Goal: Information Seeking & Learning: Find specific fact

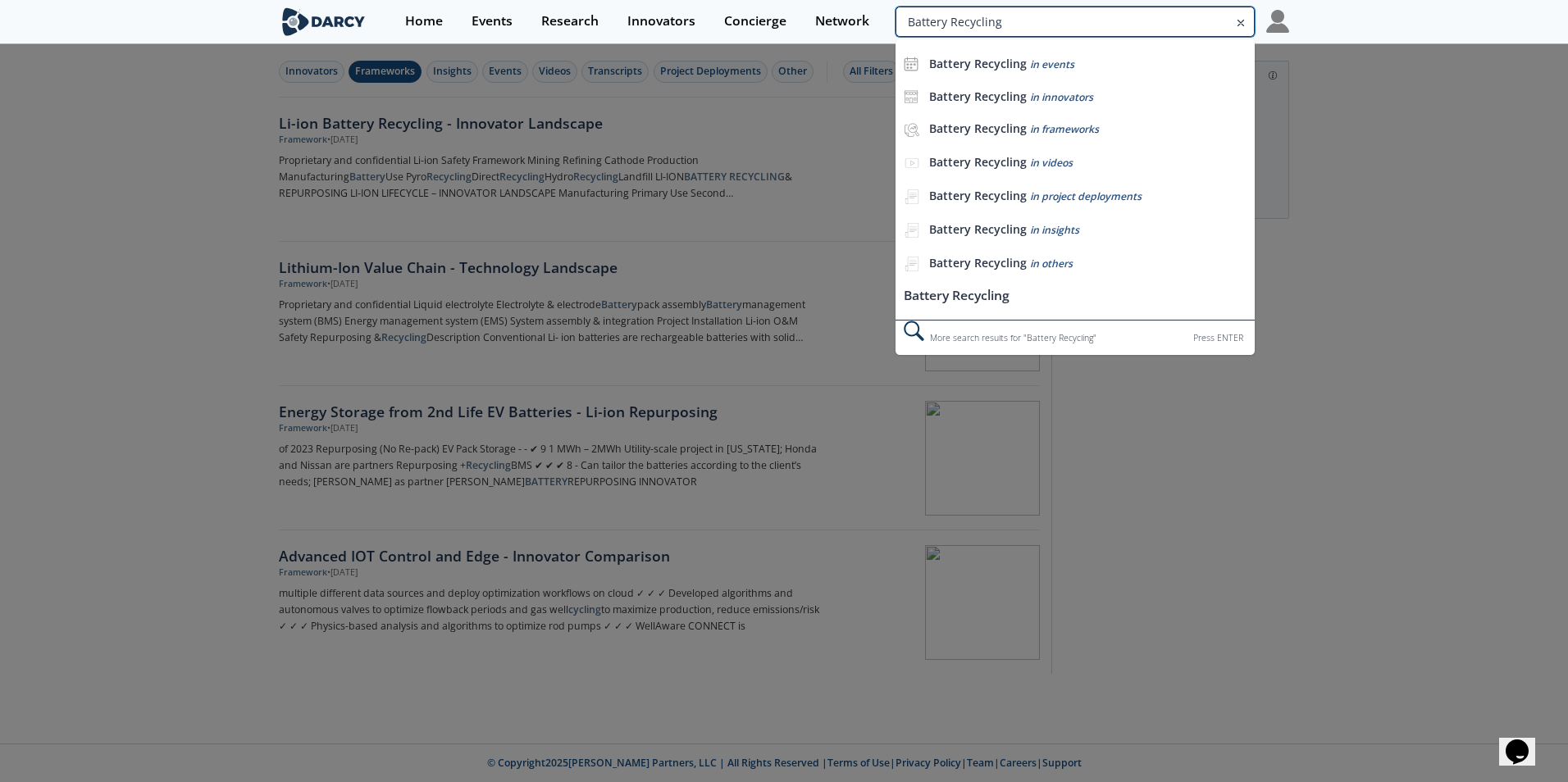
click at [1167, 23] on input "Battery Recycling" at bounding box center [1075, 21] width 360 height 30
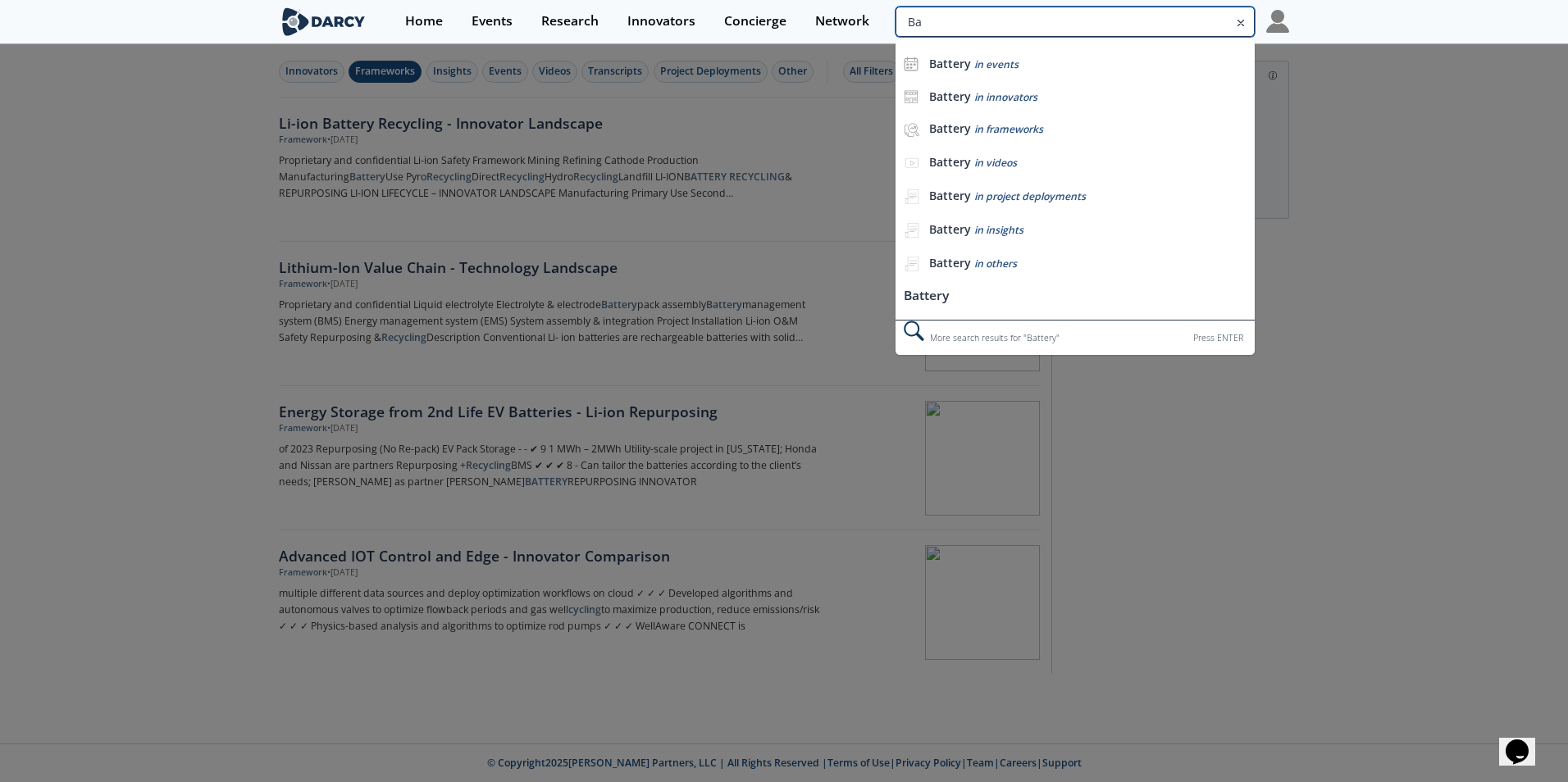
type input "B"
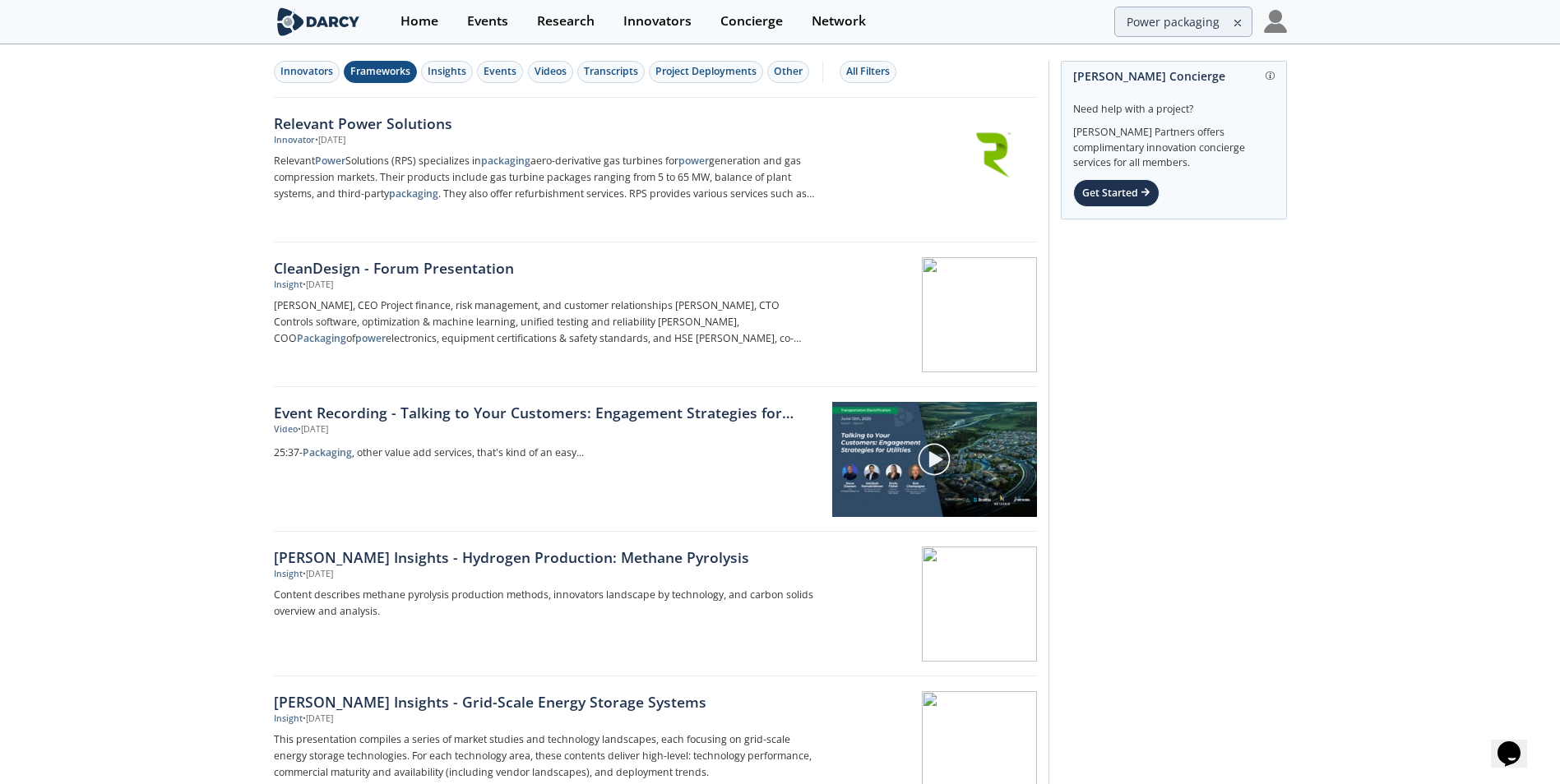
click at [373, 74] on div "Frameworks" at bounding box center [380, 72] width 60 height 15
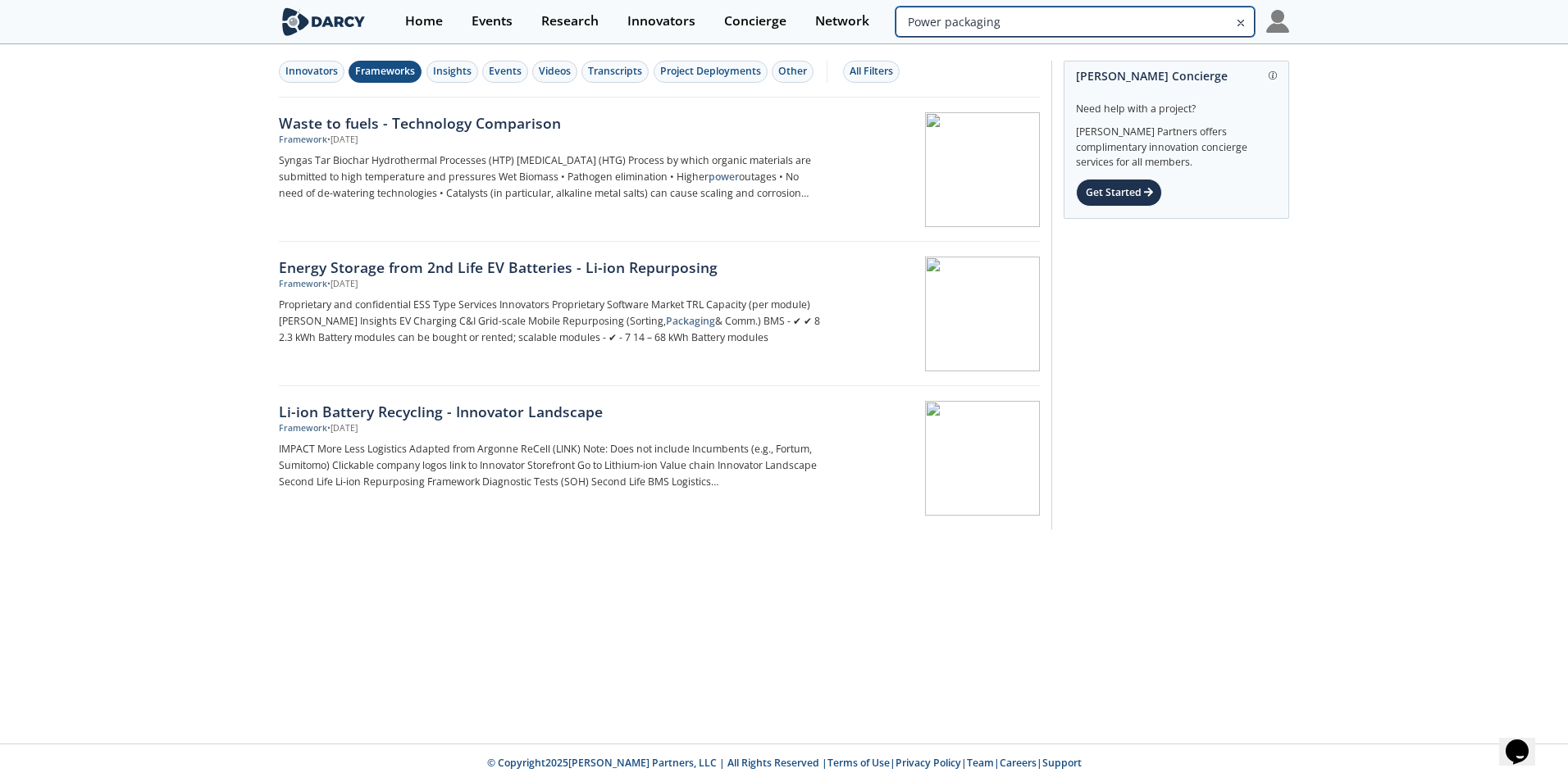
click at [1170, 27] on input "Power packaging" at bounding box center [1075, 21] width 360 height 30
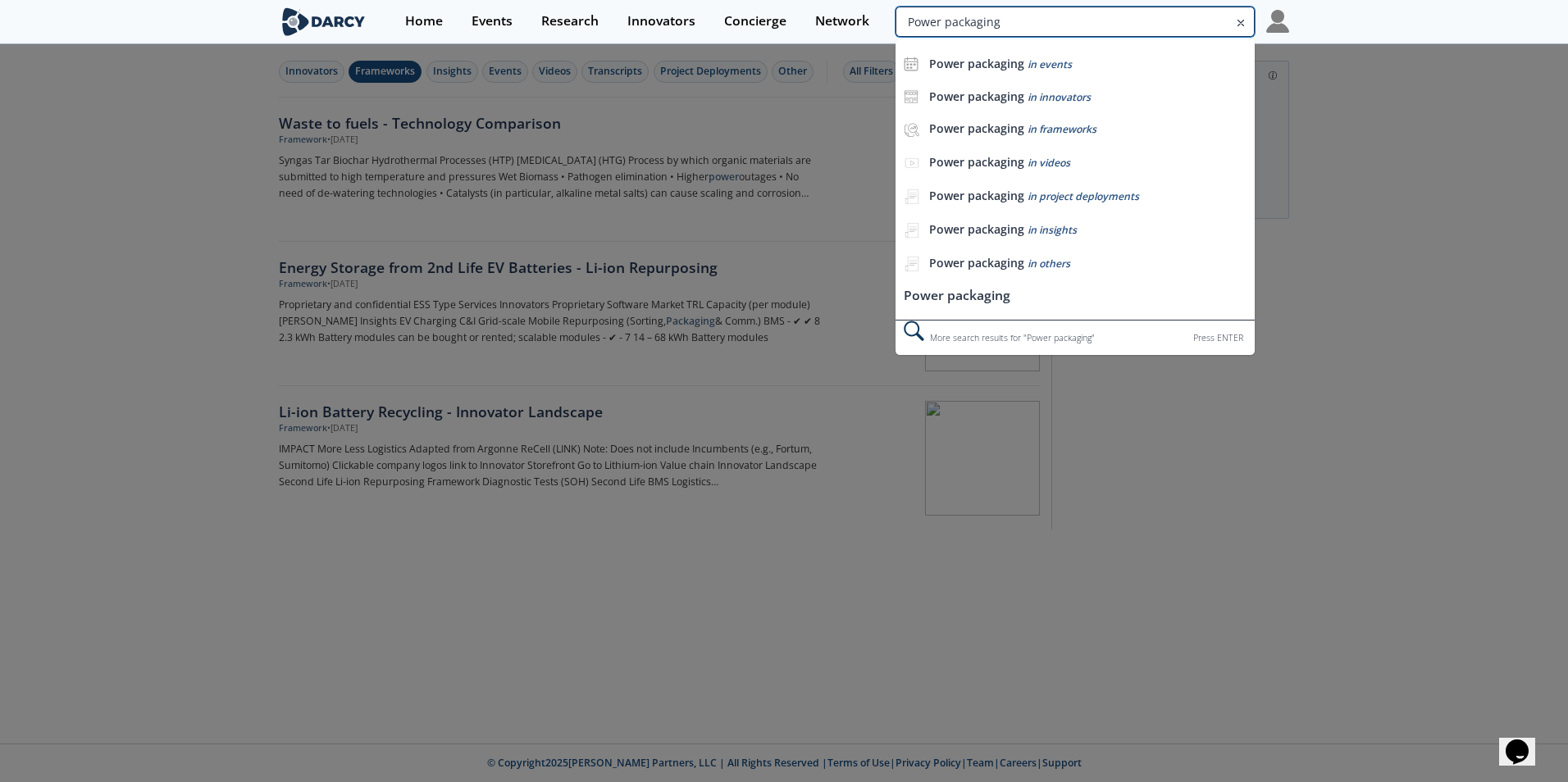
click at [1169, 26] on input "Power packaging" at bounding box center [1075, 21] width 360 height 30
click at [1103, 21] on input "Power packaging" at bounding box center [1075, 21] width 360 height 30
click at [1103, 20] on input "Power packaging" at bounding box center [1075, 21] width 360 height 30
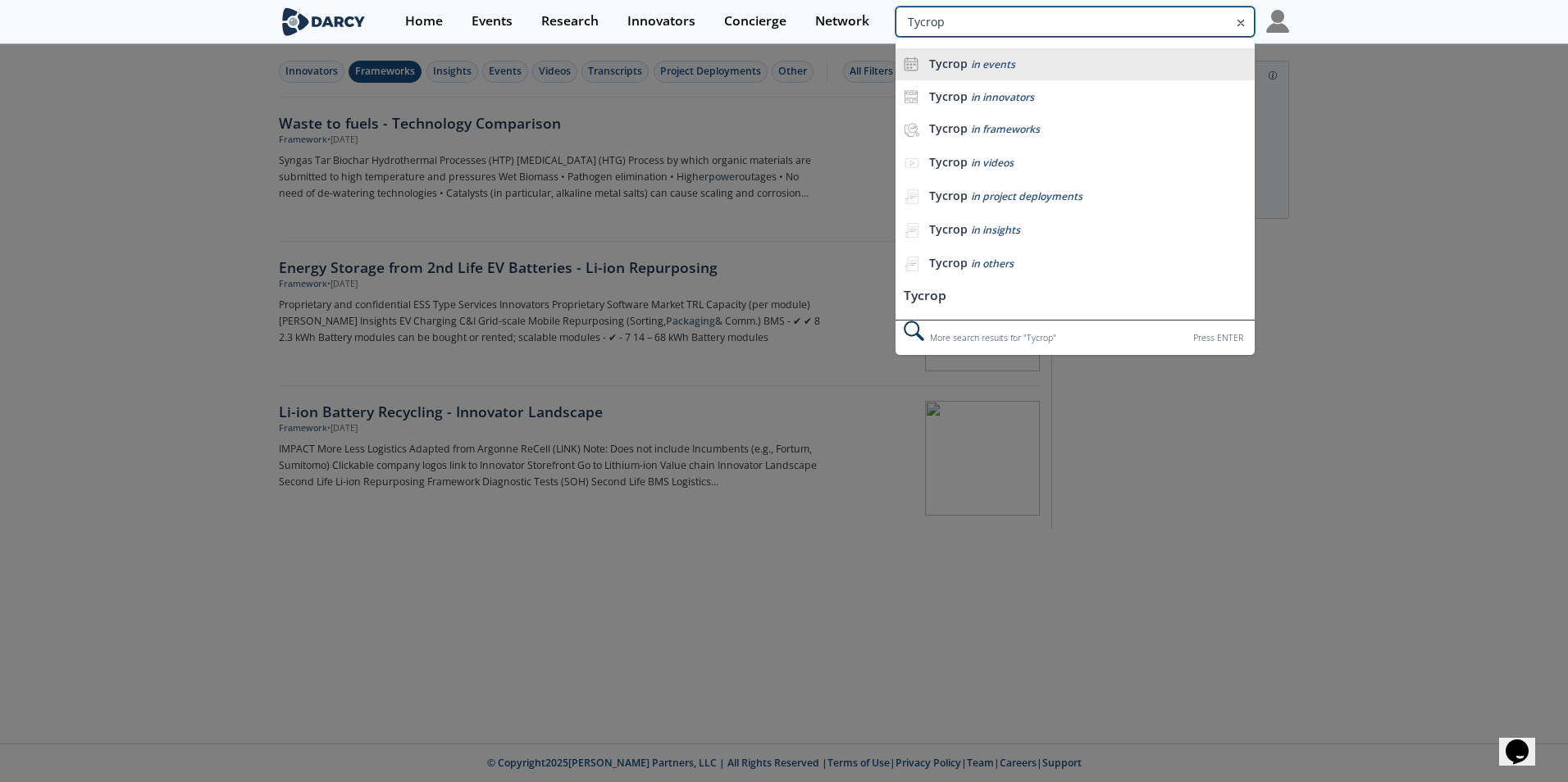
type input "Tycrop"
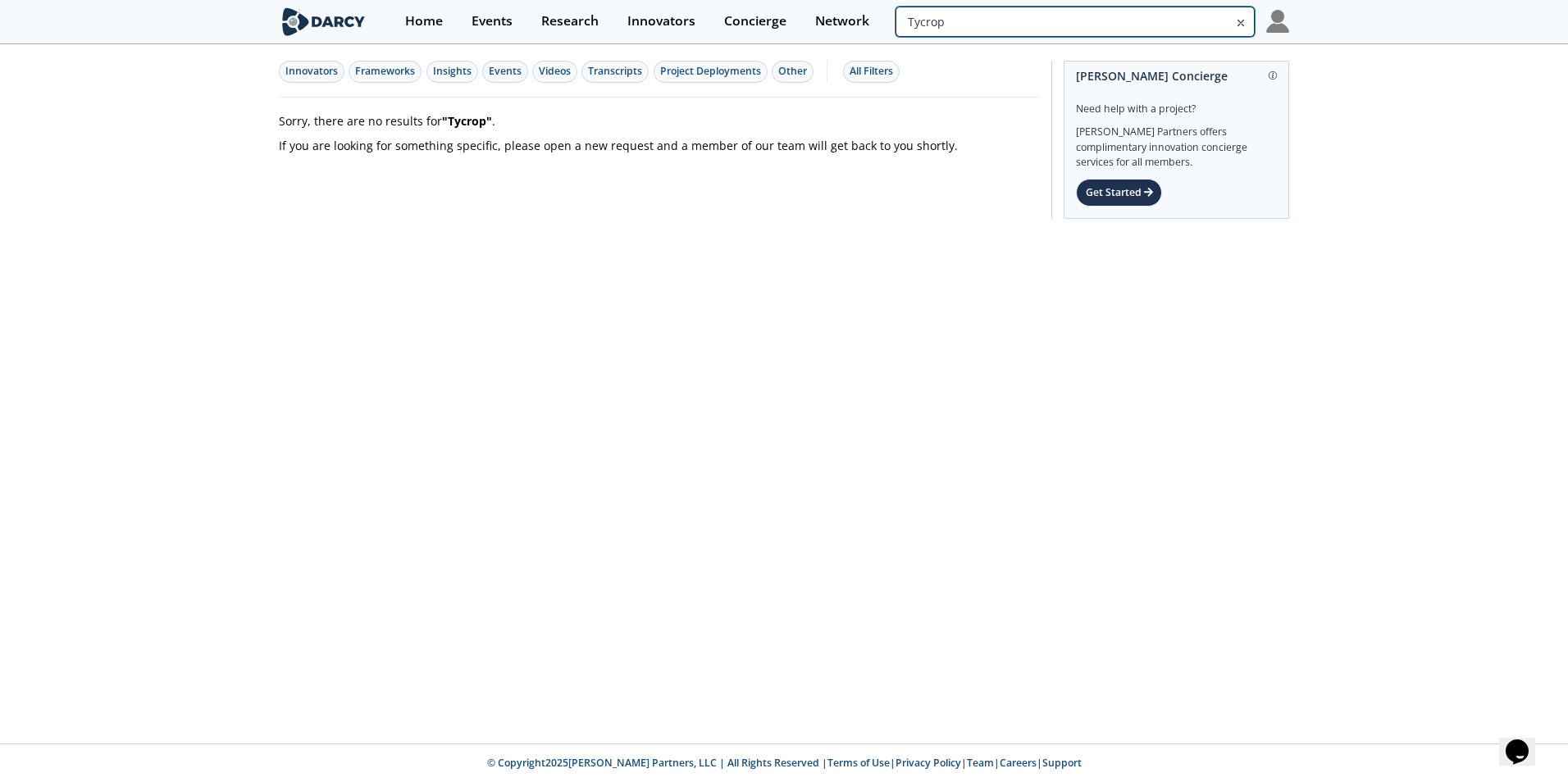
click at [1225, 18] on input "Tycrop" at bounding box center [1075, 21] width 360 height 30
